Goal: Task Accomplishment & Management: Complete application form

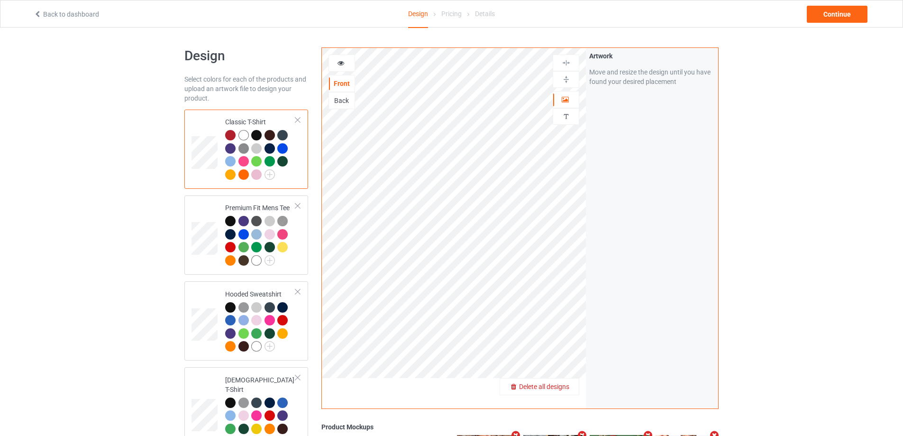
click at [567, 386] on span "Delete all designs" at bounding box center [544, 387] width 50 height 8
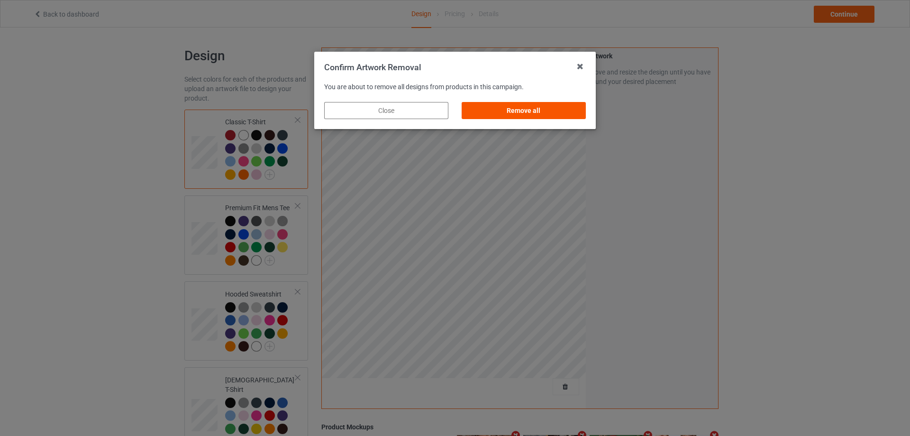
click at [575, 109] on div "Remove all" at bounding box center [524, 110] width 124 height 17
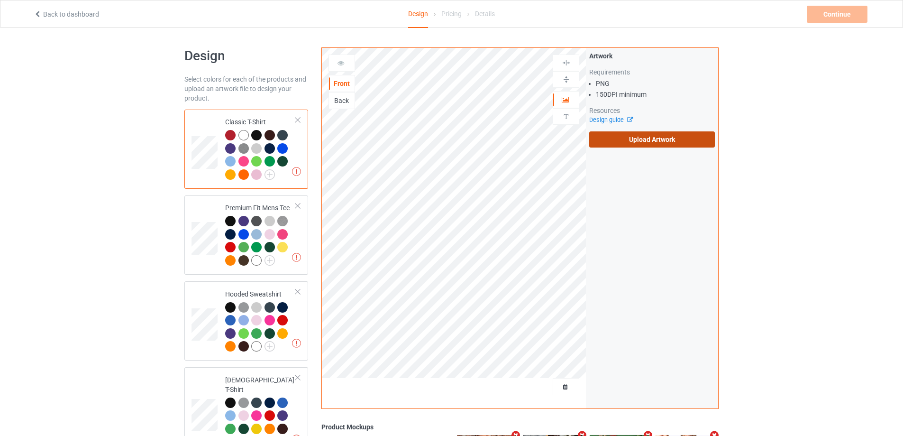
click at [671, 137] on label "Upload Artwork" at bounding box center [652, 139] width 126 height 16
click at [0, 0] on input "Upload Artwork" at bounding box center [0, 0] width 0 height 0
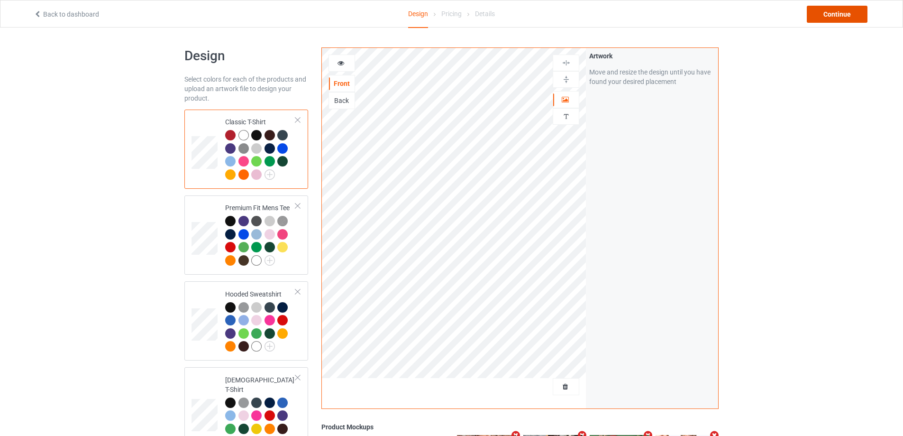
click at [854, 10] on div "Continue" at bounding box center [837, 14] width 61 height 17
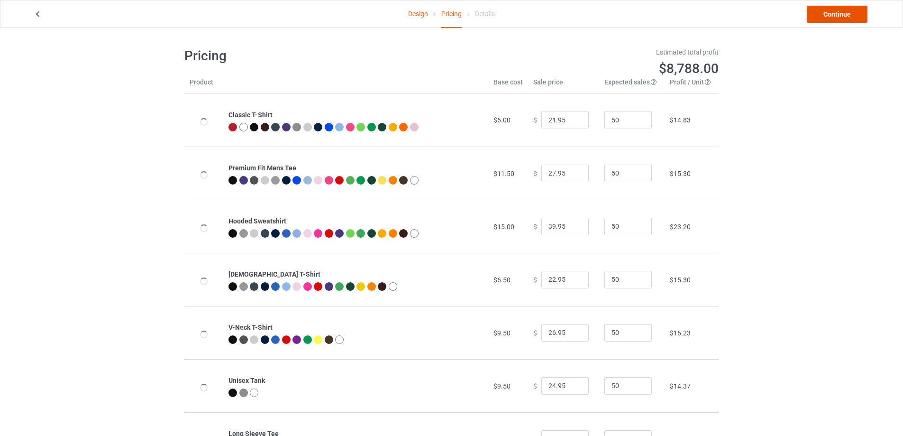
click at [854, 10] on link "Continue" at bounding box center [837, 14] width 61 height 17
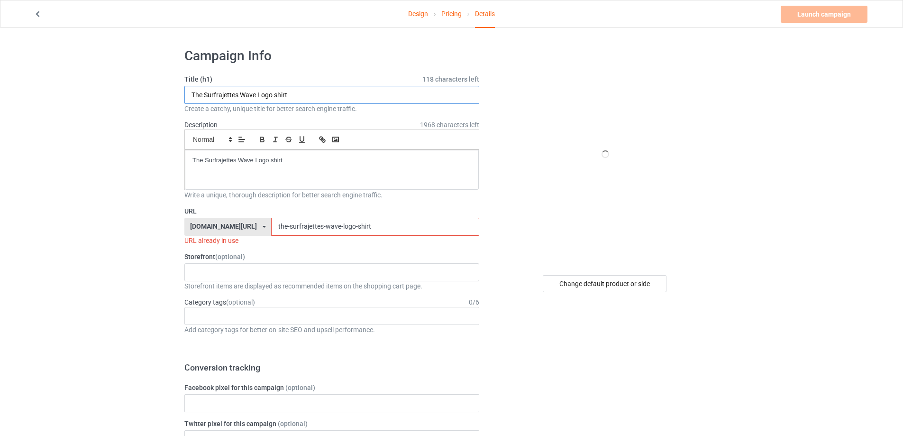
paste input "[PERSON_NAME] Nicest judge in the world"
type input "[PERSON_NAME] Nicest judge in the world shirt"
drag, startPoint x: 301, startPoint y: 163, endPoint x: 72, endPoint y: 163, distance: 228.5
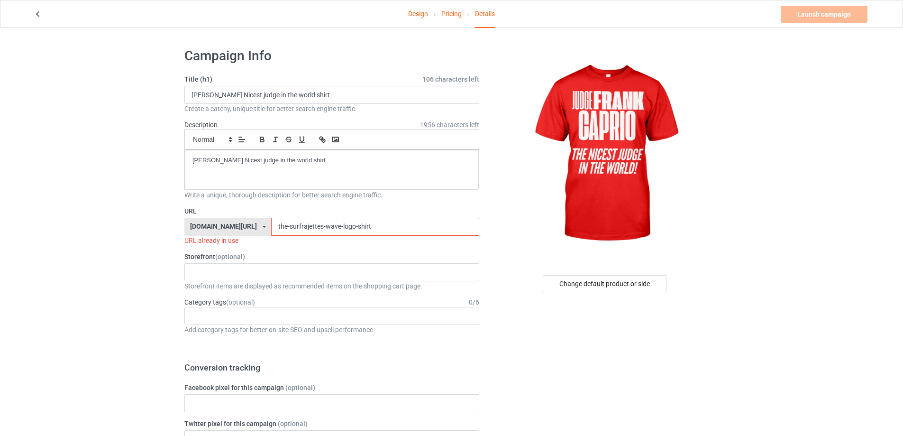
drag, startPoint x: 369, startPoint y: 220, endPoint x: 98, endPoint y: 222, distance: 270.7
paste input "[PERSON_NAME]-nicest-judge-in-the-world"
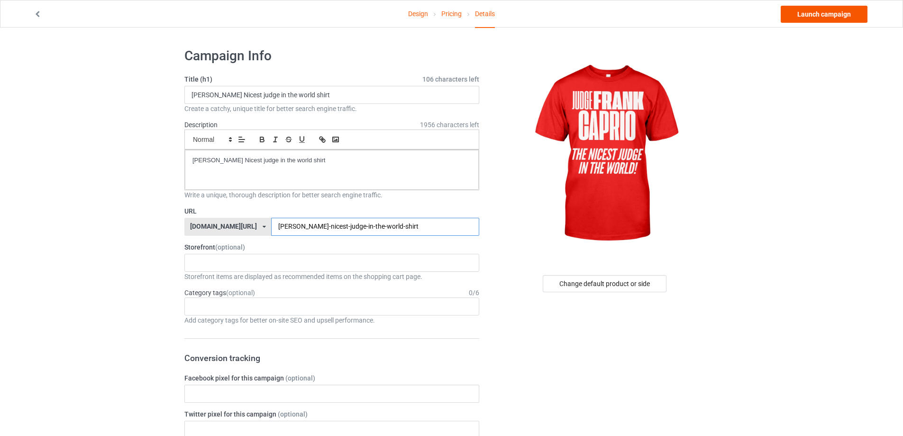
type input "[PERSON_NAME]-nicest-judge-in-the-world-shirt"
click at [808, 11] on link "Launch campaign" at bounding box center [824, 14] width 87 height 17
